Goal: Use online tool/utility: Utilize a website feature to perform a specific function

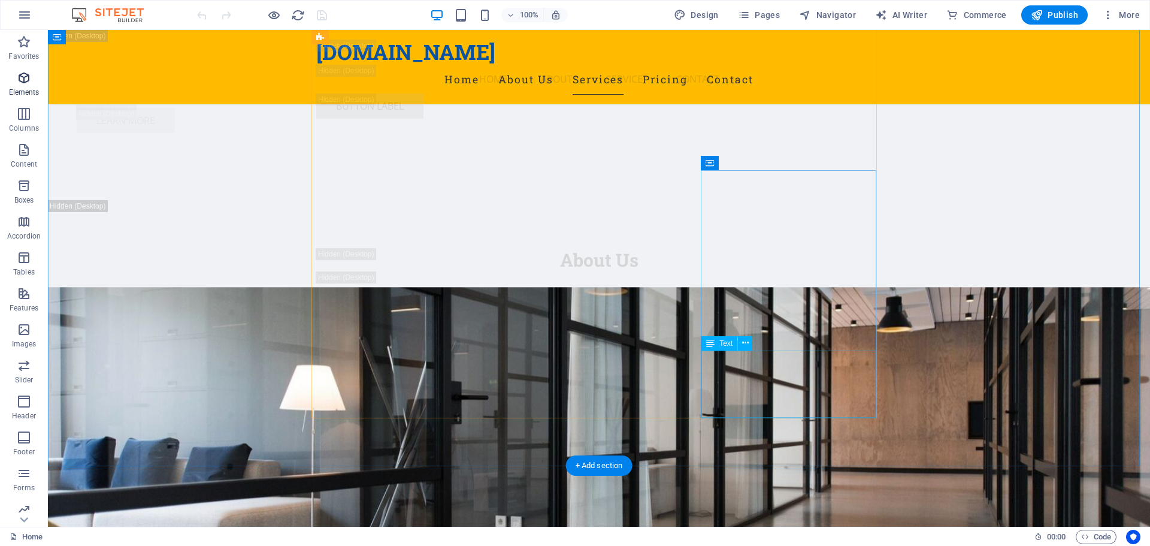
scroll to position [5538, 0]
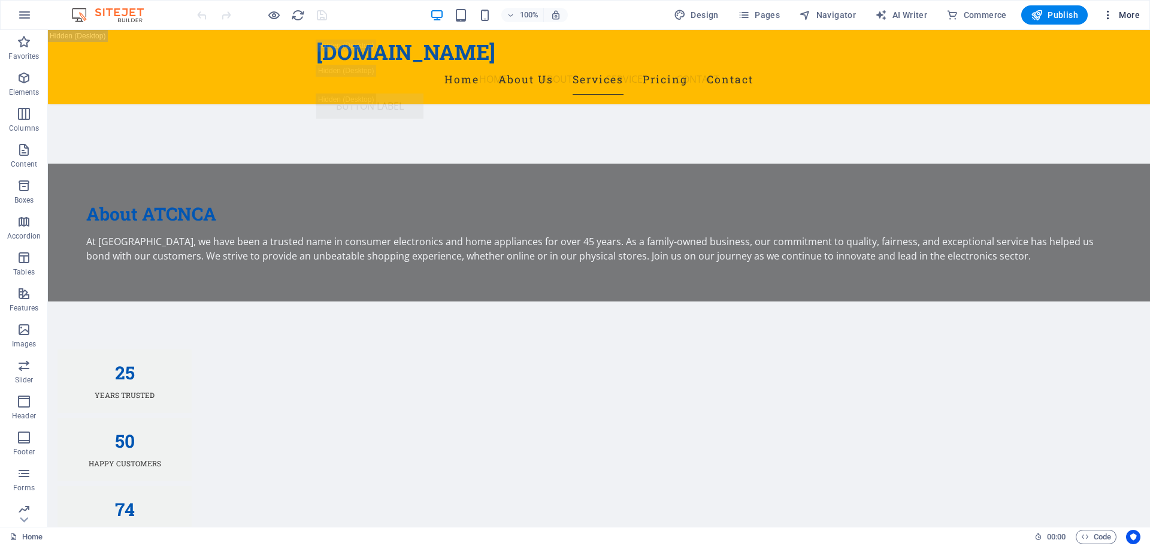
click at [1111, 14] on icon "button" at bounding box center [1108, 15] width 12 height 12
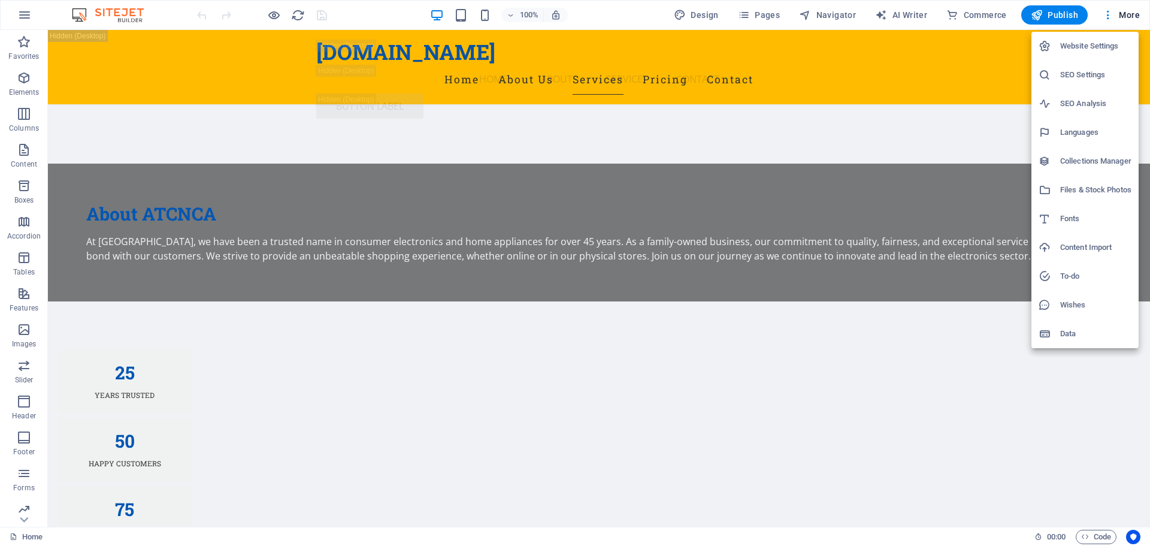
click at [900, 14] on div at bounding box center [575, 273] width 1150 height 546
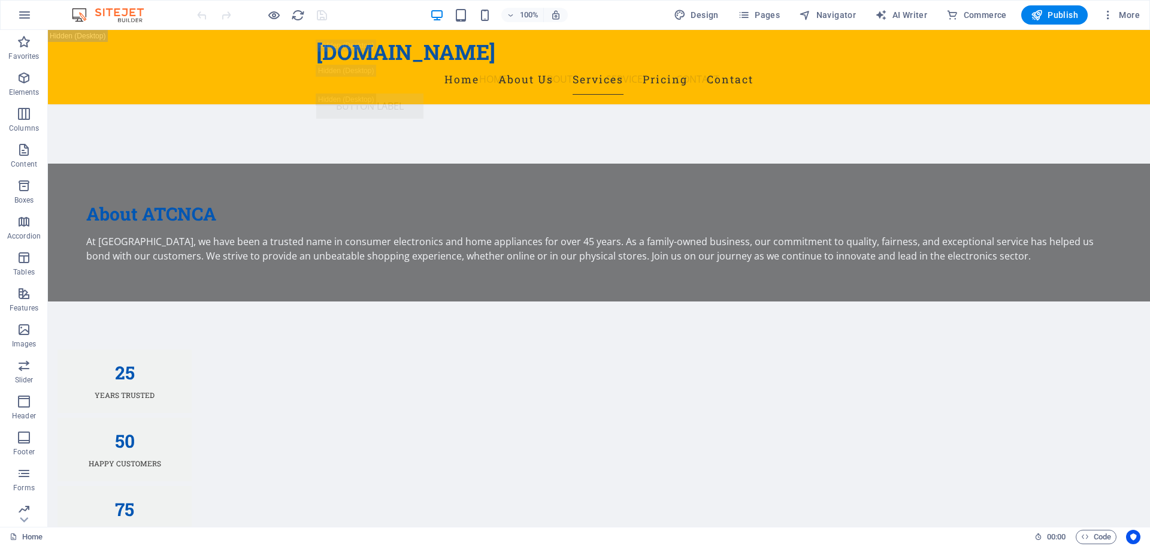
click at [900, 14] on span "AI Writer" at bounding box center [901, 15] width 52 height 12
select select "English"
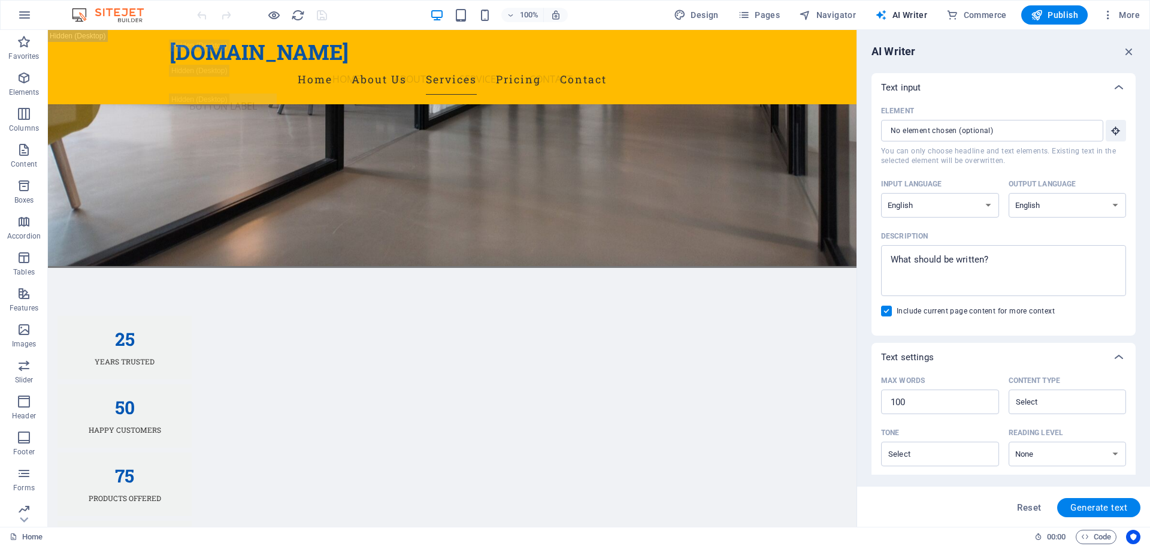
scroll to position [0, 0]
click at [1105, 508] on span "Generate text" at bounding box center [1099, 508] width 57 height 10
type textarea "x"
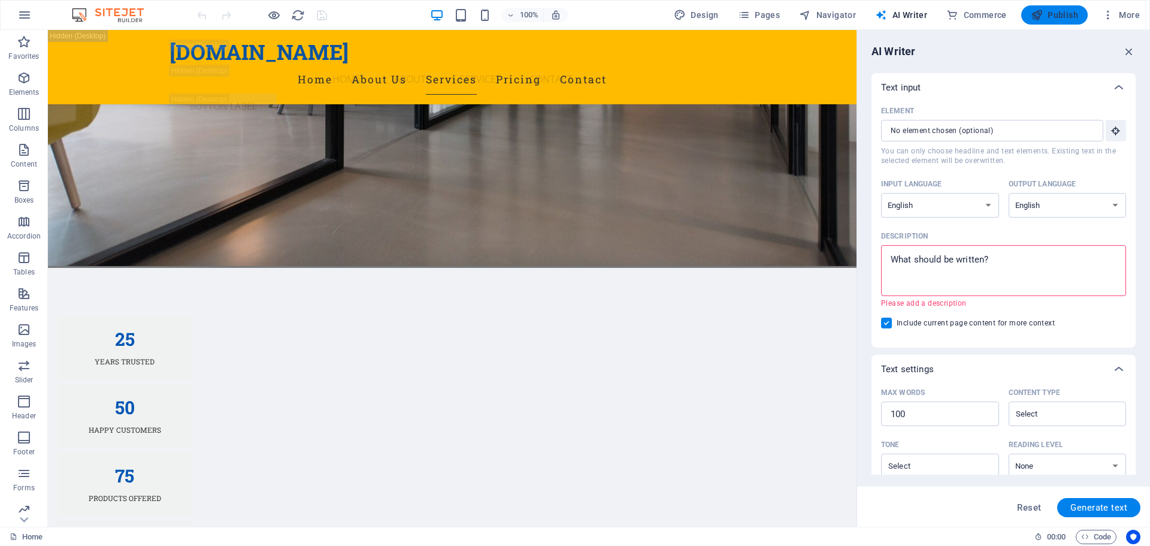
click at [1054, 12] on span "Publish" at bounding box center [1054, 15] width 47 height 12
